Goal: Information Seeking & Learning: Learn about a topic

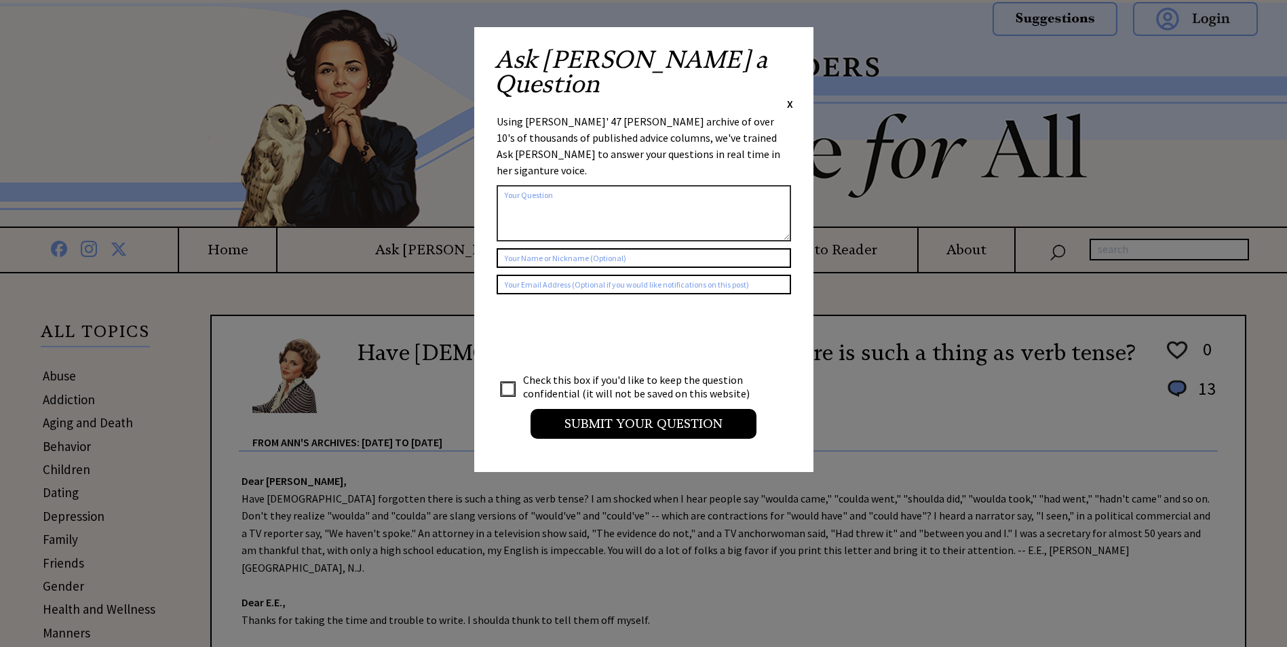
click at [790, 97] on span "X" at bounding box center [790, 104] width 6 height 14
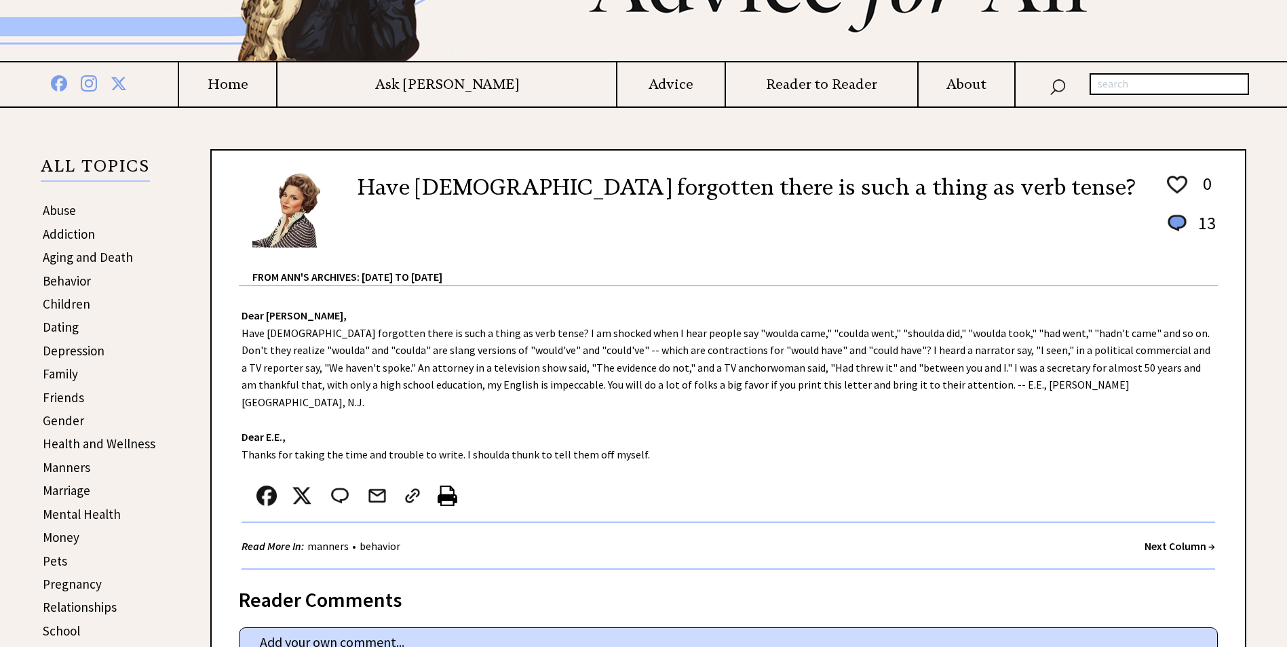
scroll to position [136, 0]
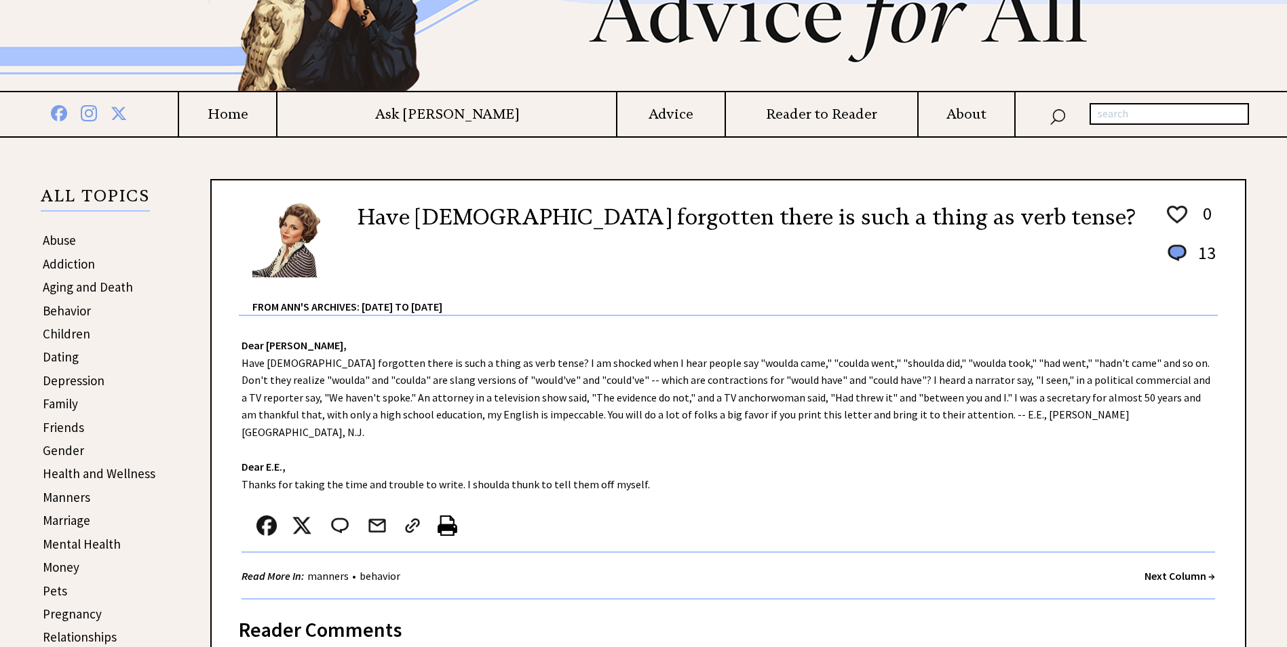
click at [276, 114] on h4 "Home" at bounding box center [227, 114] width 97 height 17
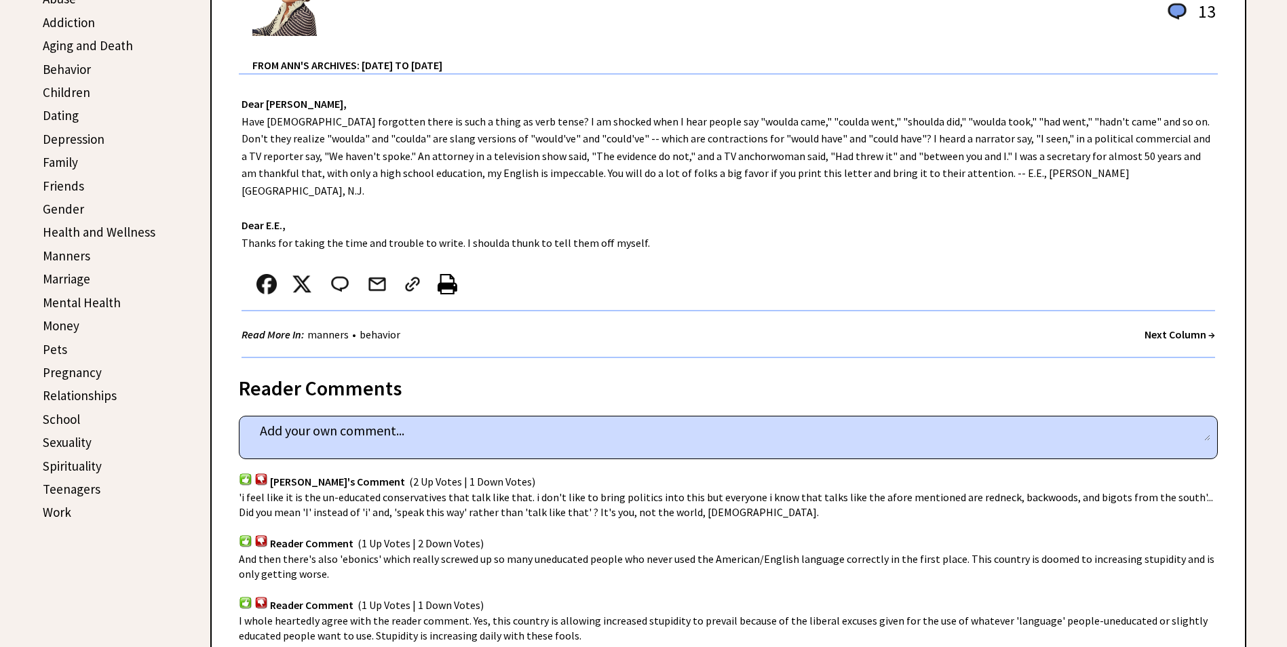
scroll to position [339, 0]
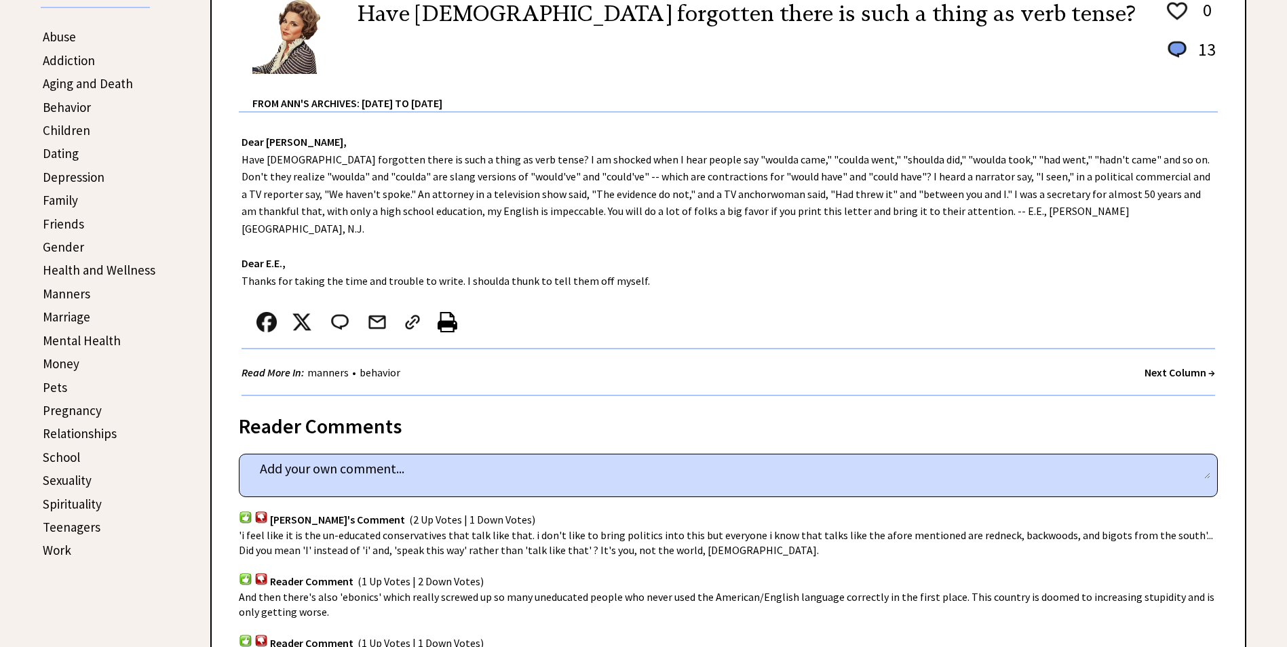
click at [1160, 366] on strong "Next Column →" at bounding box center [1180, 373] width 71 height 14
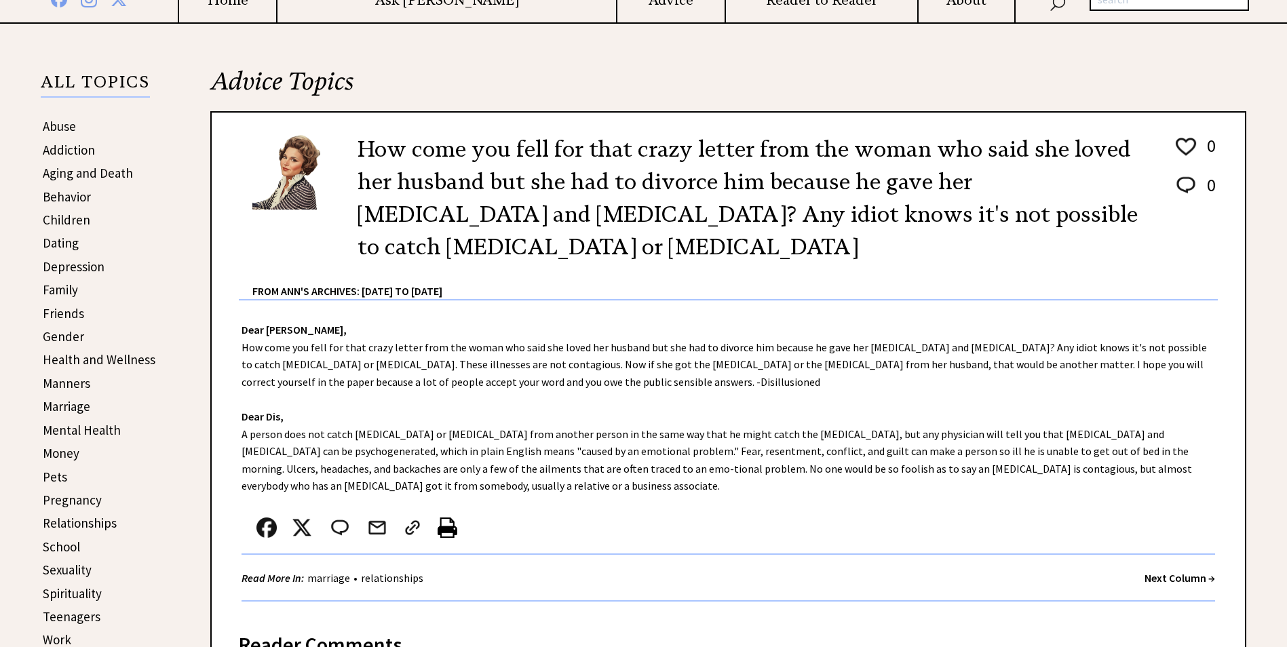
scroll to position [271, 0]
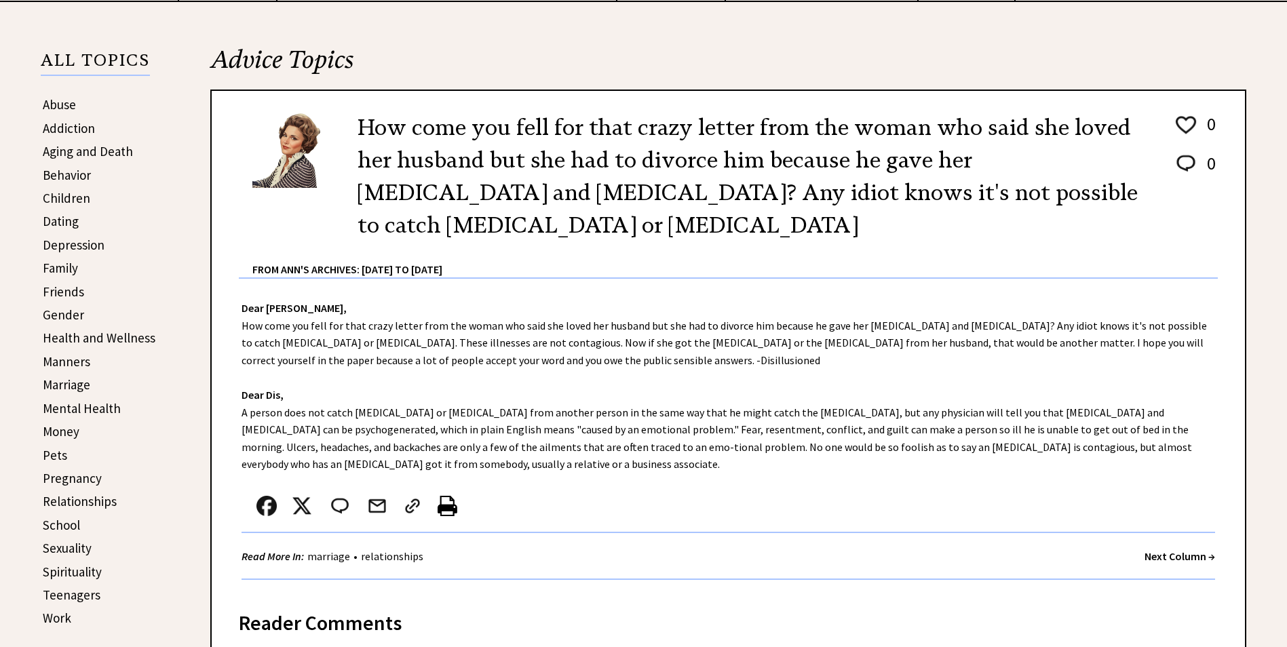
click at [1171, 550] on strong "Next Column →" at bounding box center [1180, 557] width 71 height 14
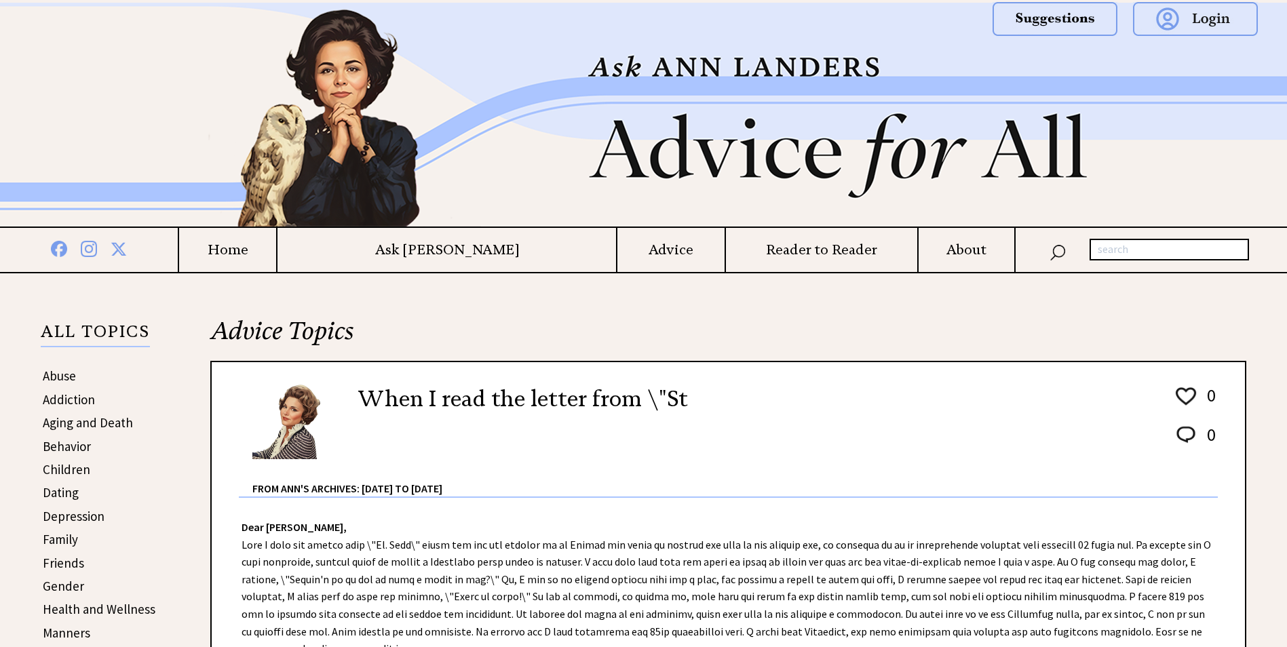
click at [276, 252] on h4 "Home" at bounding box center [227, 250] width 97 height 17
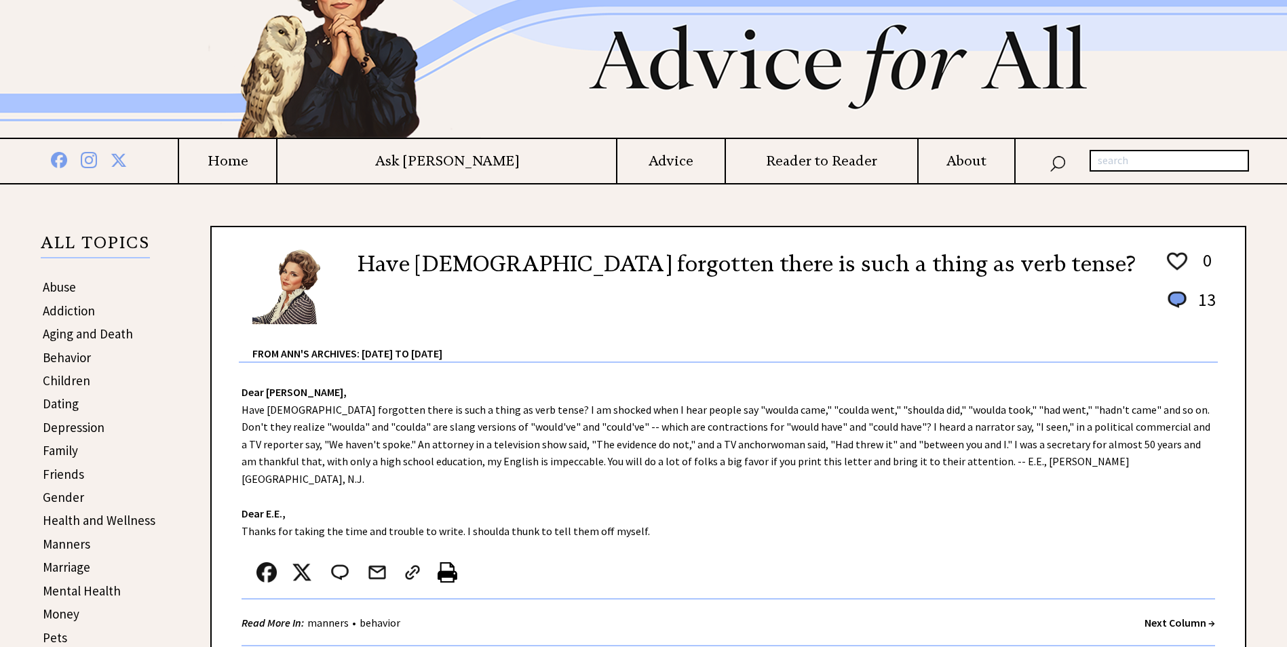
scroll to position [204, 0]
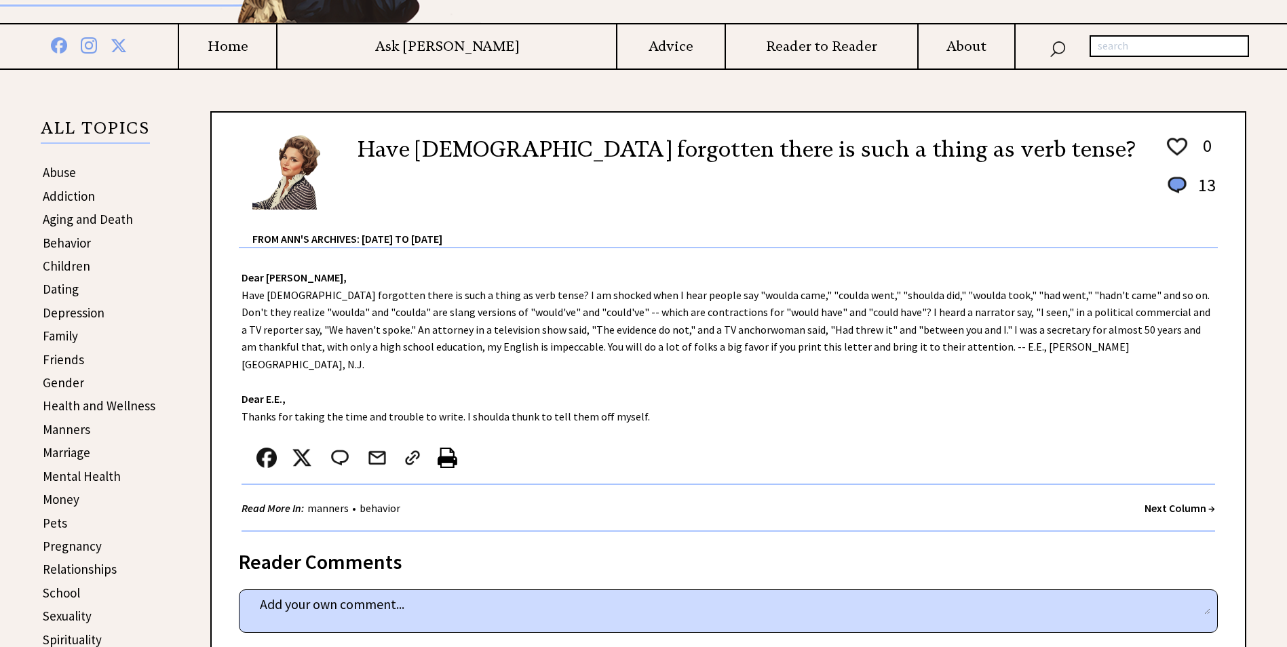
click at [1207, 502] on strong "Next Column →" at bounding box center [1180, 509] width 71 height 14
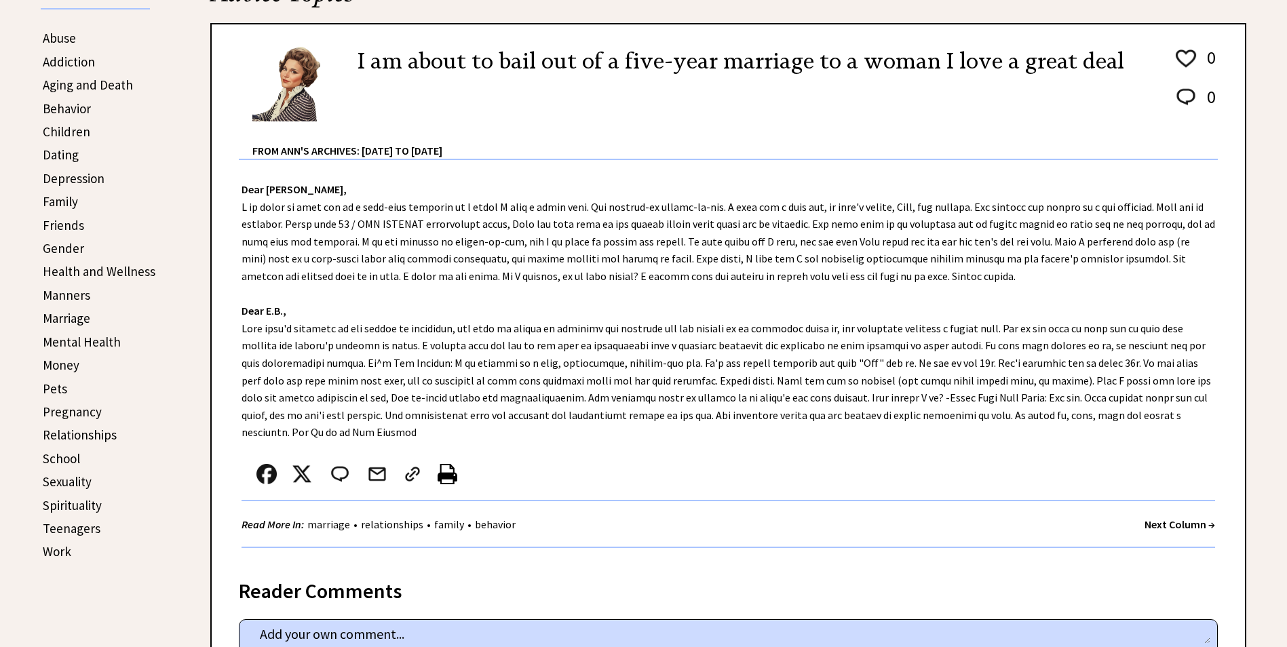
scroll to position [339, 0]
click at [1179, 516] on strong "Next Column →" at bounding box center [1180, 523] width 71 height 14
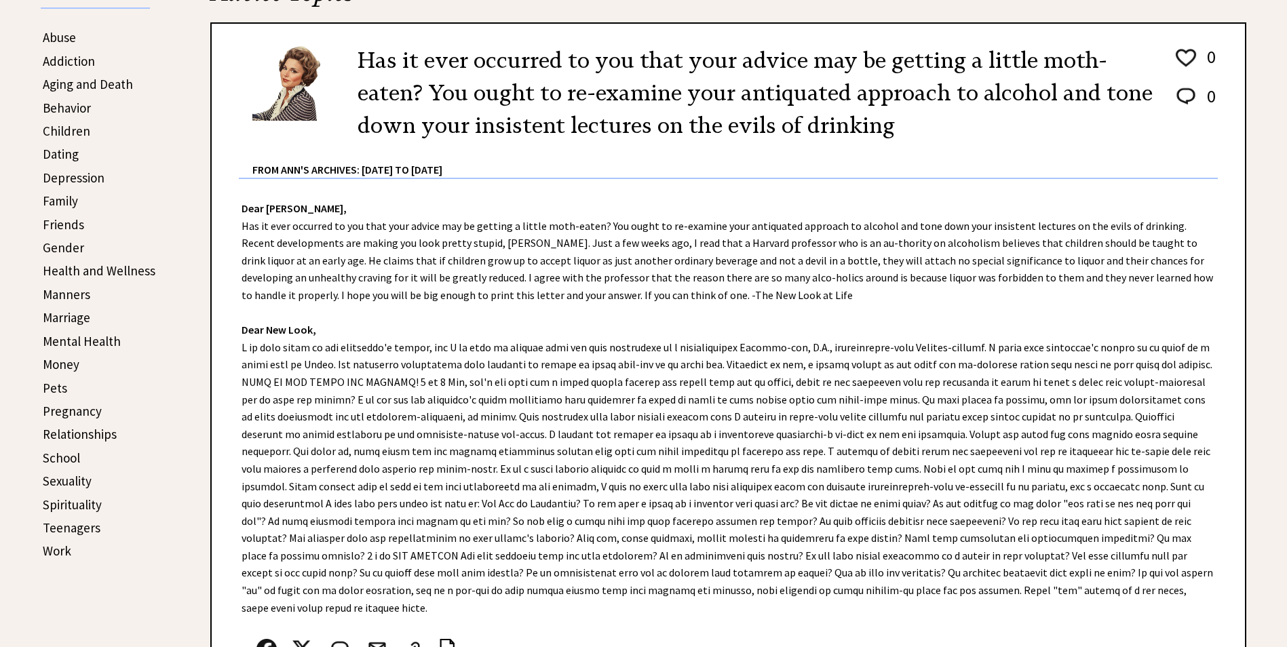
scroll to position [407, 0]
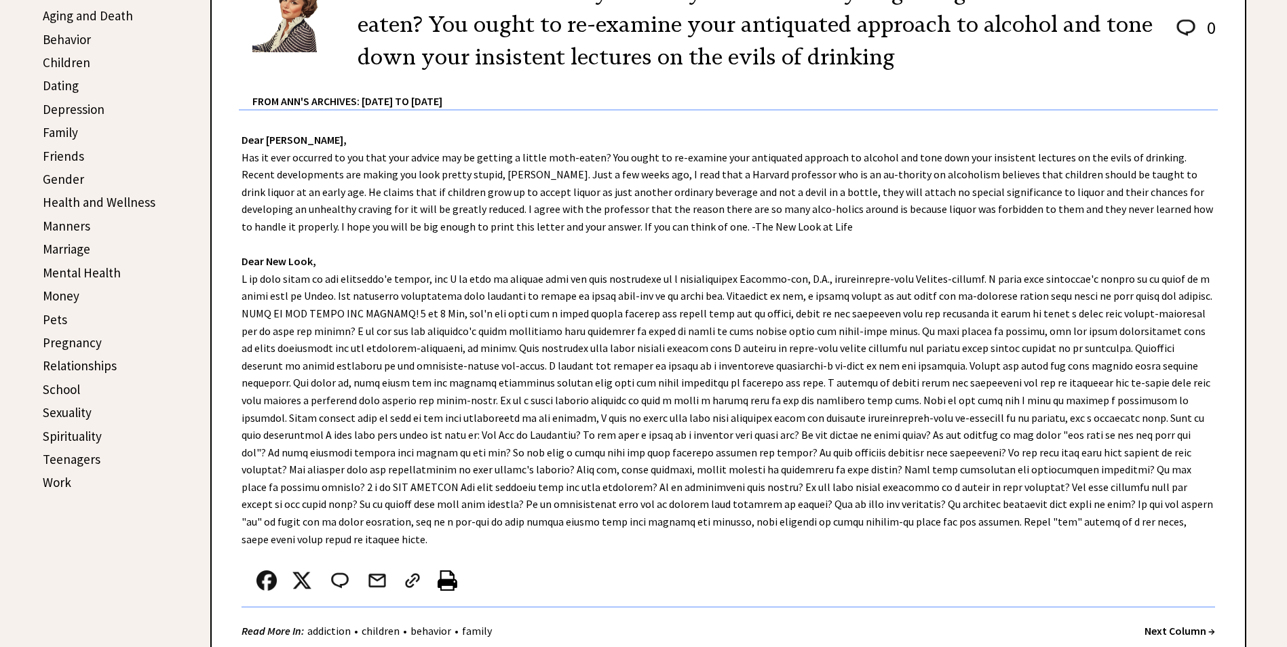
click at [1179, 624] on strong "Next Column →" at bounding box center [1180, 631] width 71 height 14
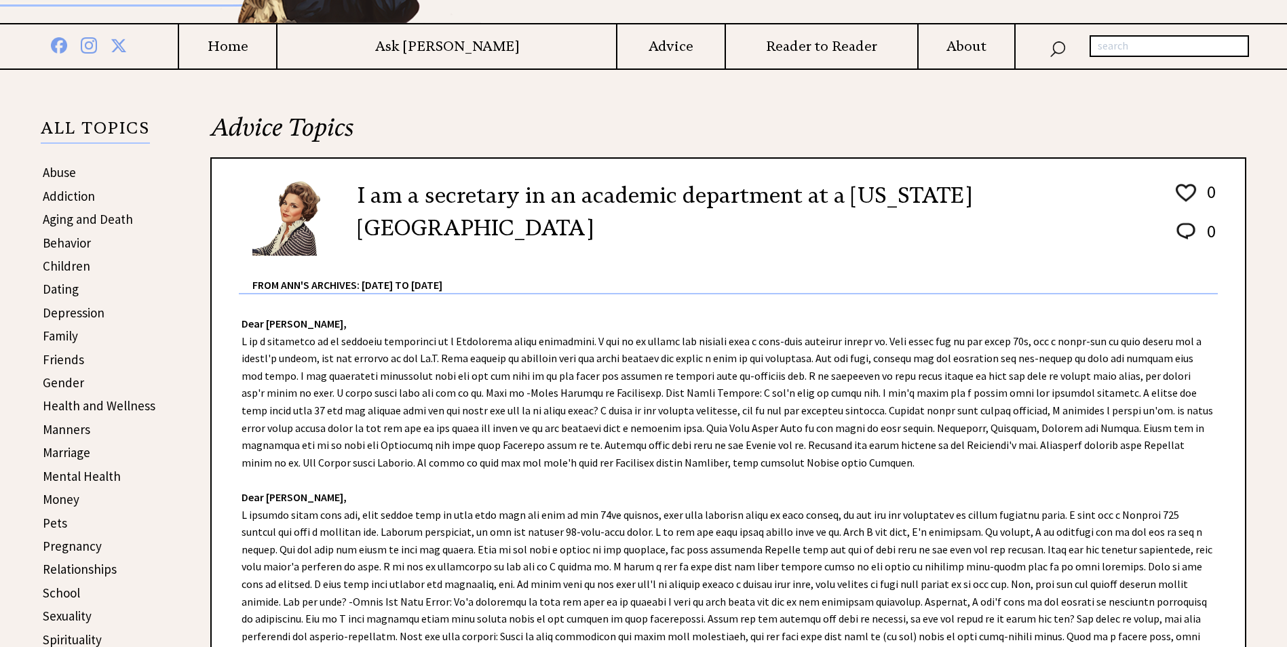
scroll to position [271, 0]
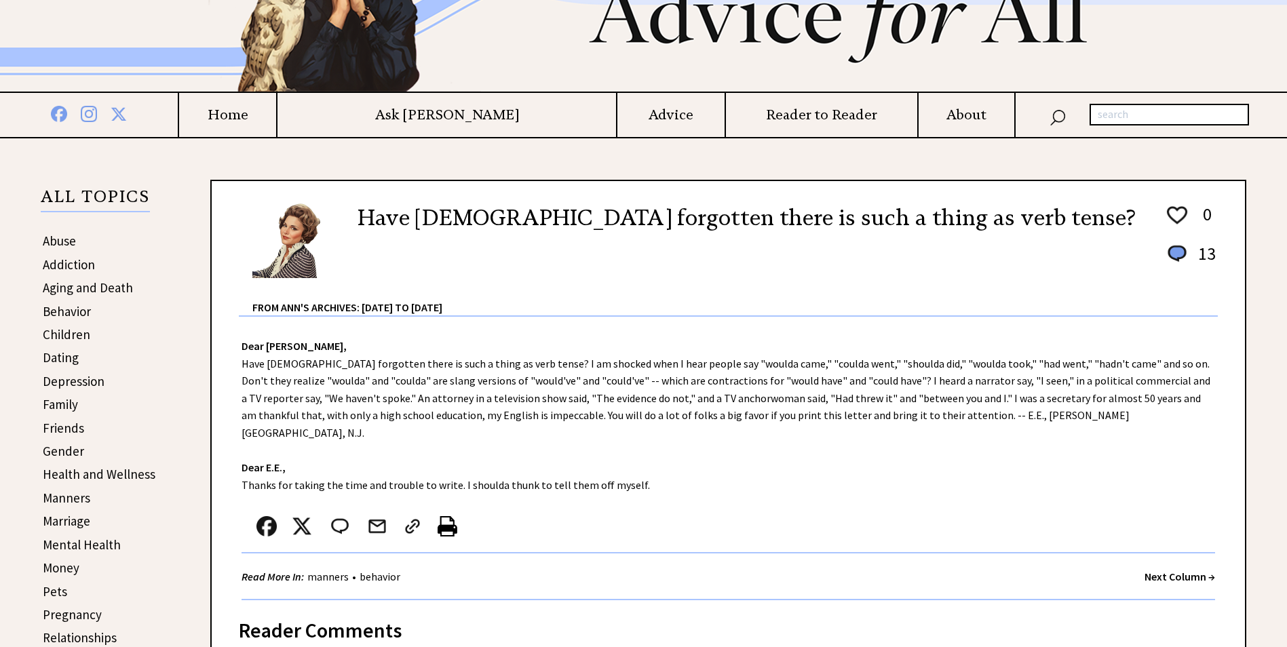
scroll to position [136, 0]
click at [50, 357] on link "Dating" at bounding box center [61, 357] width 36 height 16
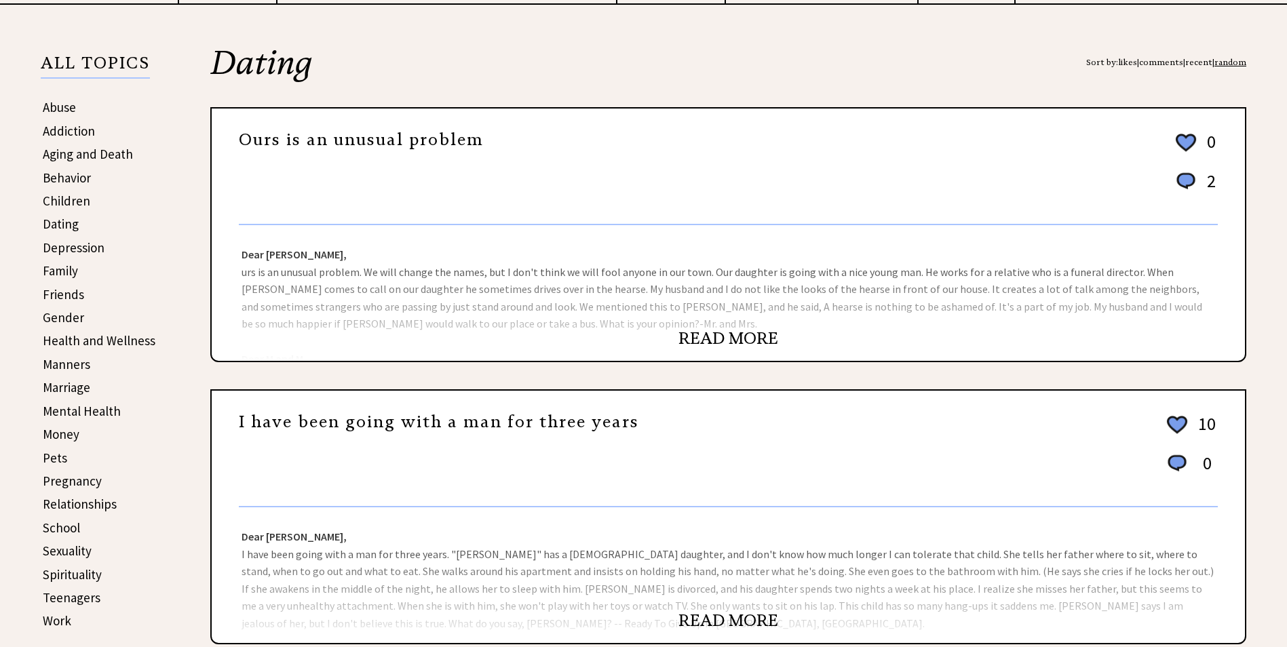
scroll to position [271, 0]
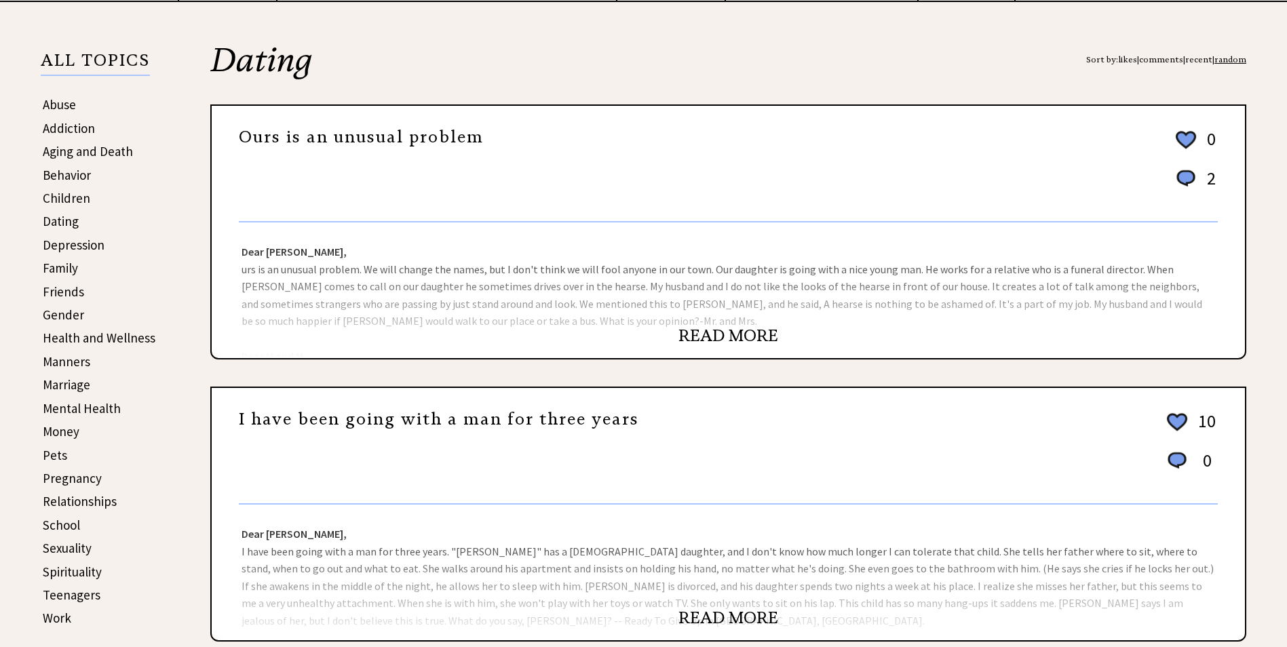
click at [744, 338] on link "READ MORE" at bounding box center [729, 336] width 100 height 20
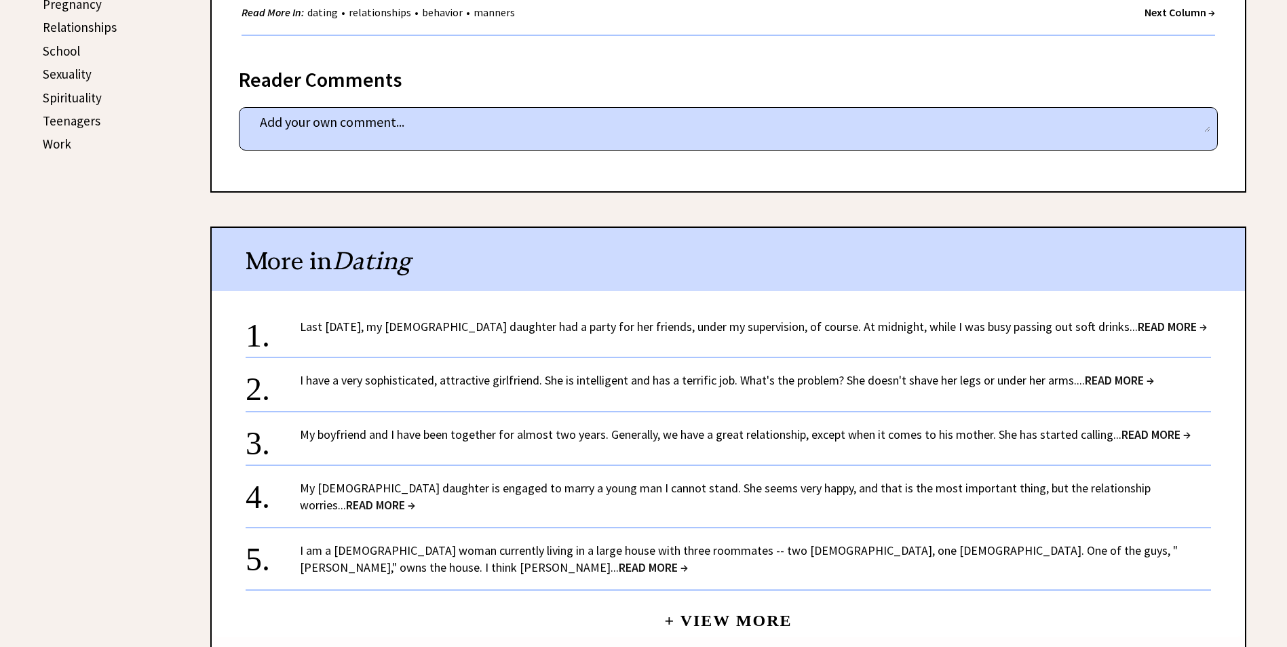
scroll to position [747, 0]
click at [639, 318] on link "Last [DATE], my [DEMOGRAPHIC_DATA] daughter had a party for her friends, under …" at bounding box center [753, 326] width 907 height 16
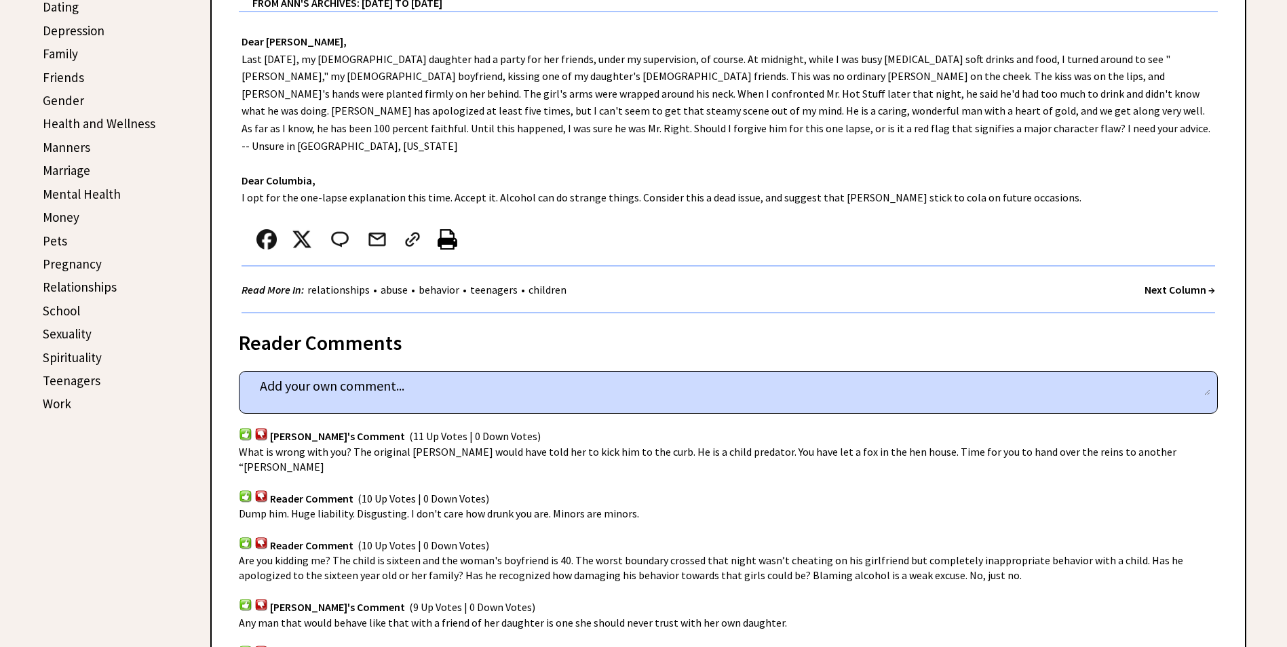
scroll to position [475, 0]
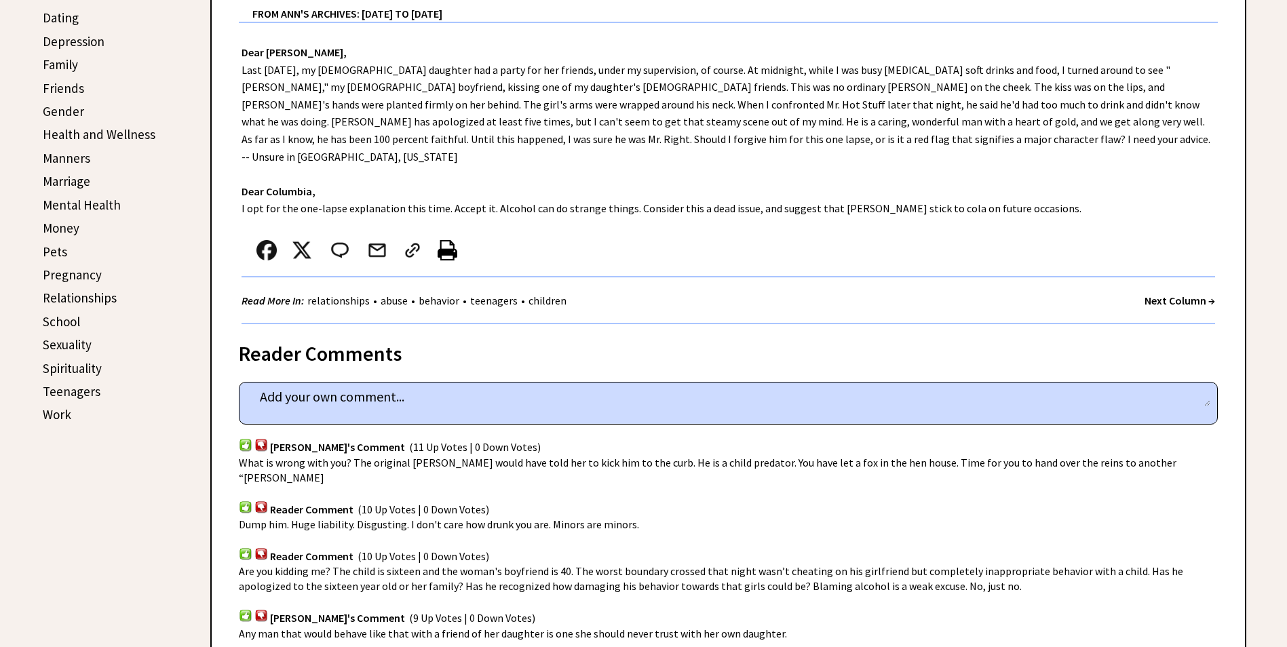
click at [1171, 294] on strong "Next Column →" at bounding box center [1180, 301] width 71 height 14
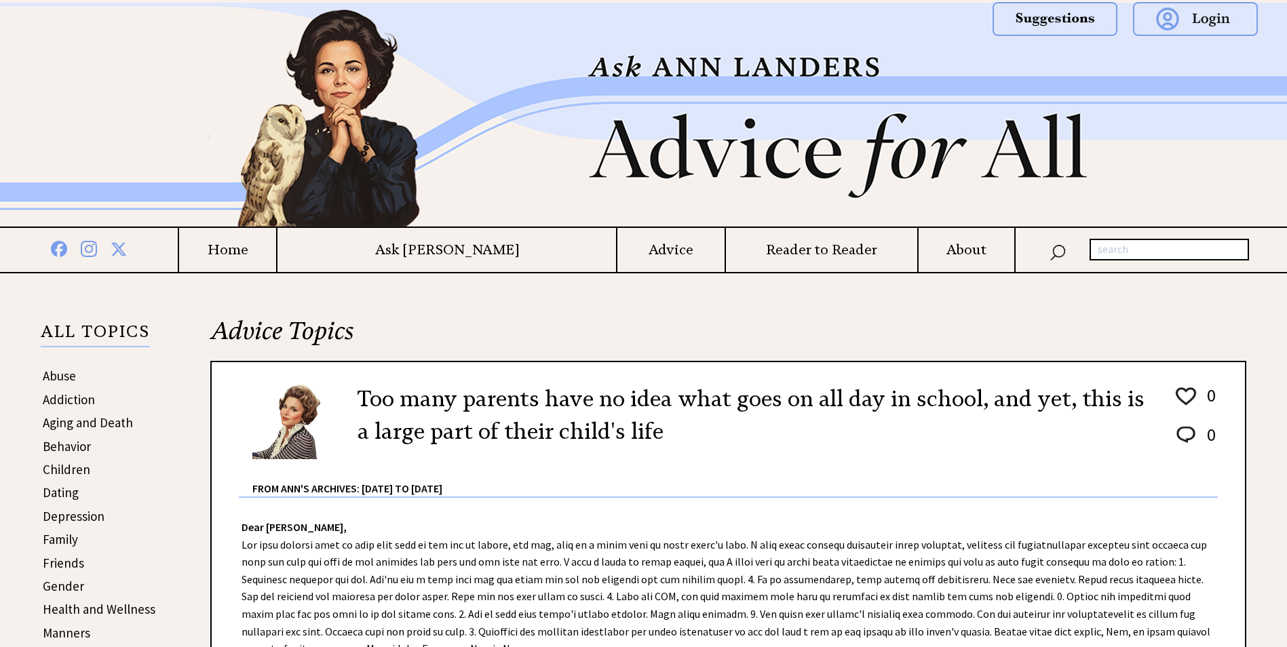
click at [65, 495] on link "Dating" at bounding box center [61, 493] width 36 height 16
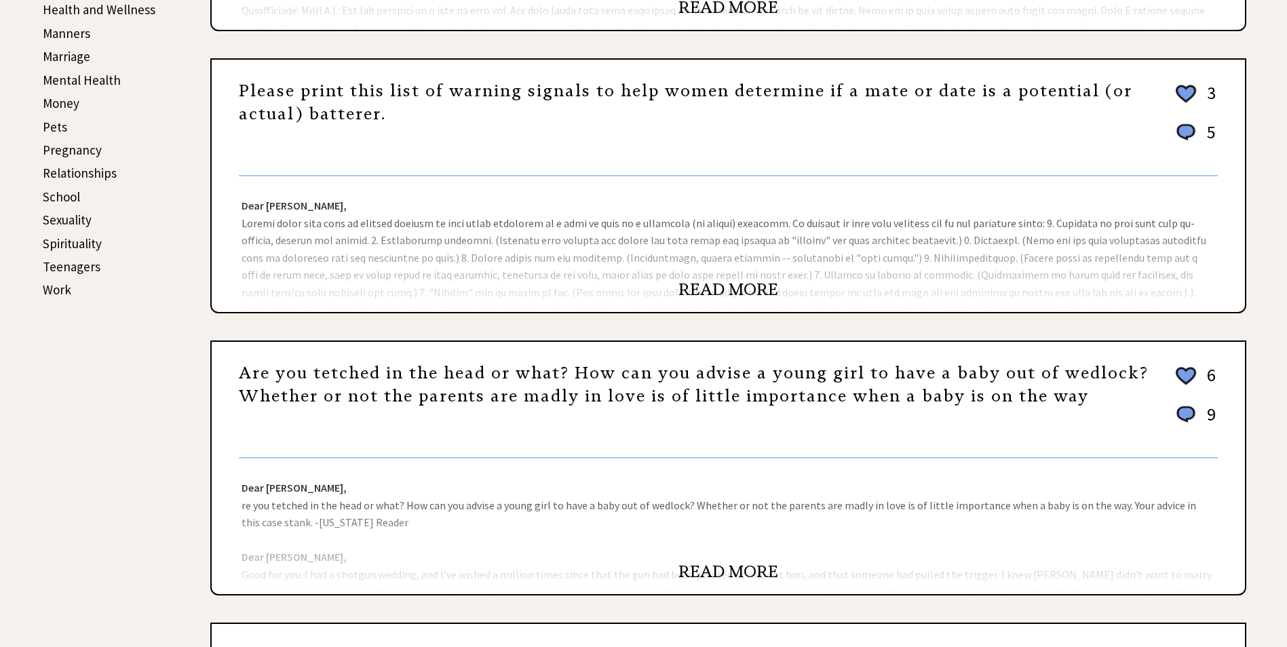
scroll to position [611, 0]
